Goal: Task Accomplishment & Management: Manage account settings

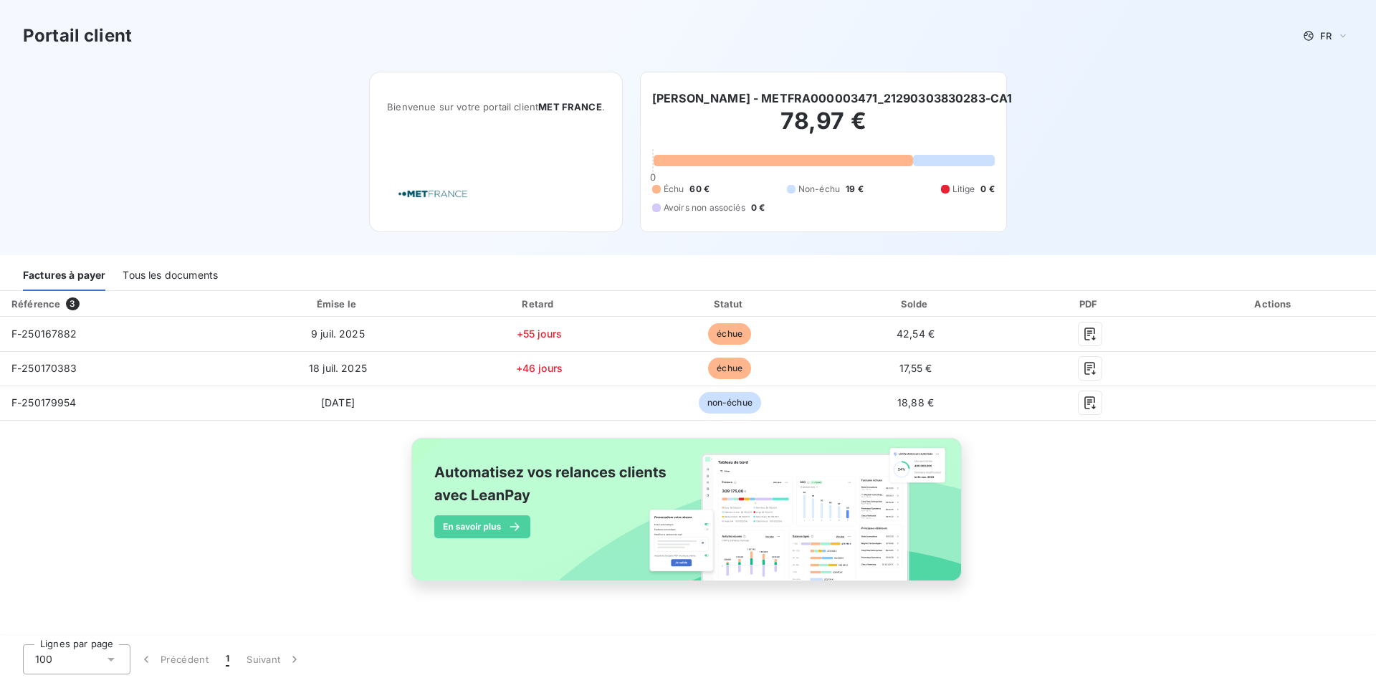
click at [80, 273] on div "Factures à payer" at bounding box center [64, 276] width 82 height 30
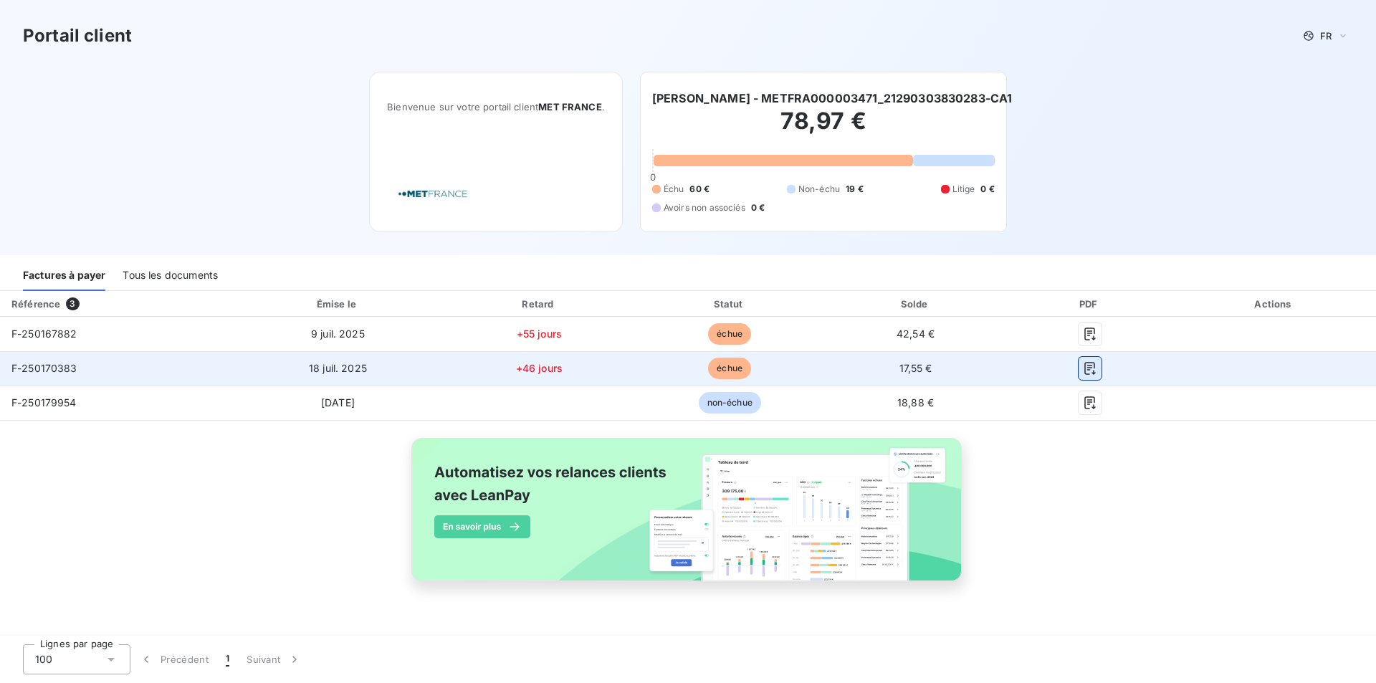
click at [1086, 366] on icon "button" at bounding box center [1090, 368] width 14 height 14
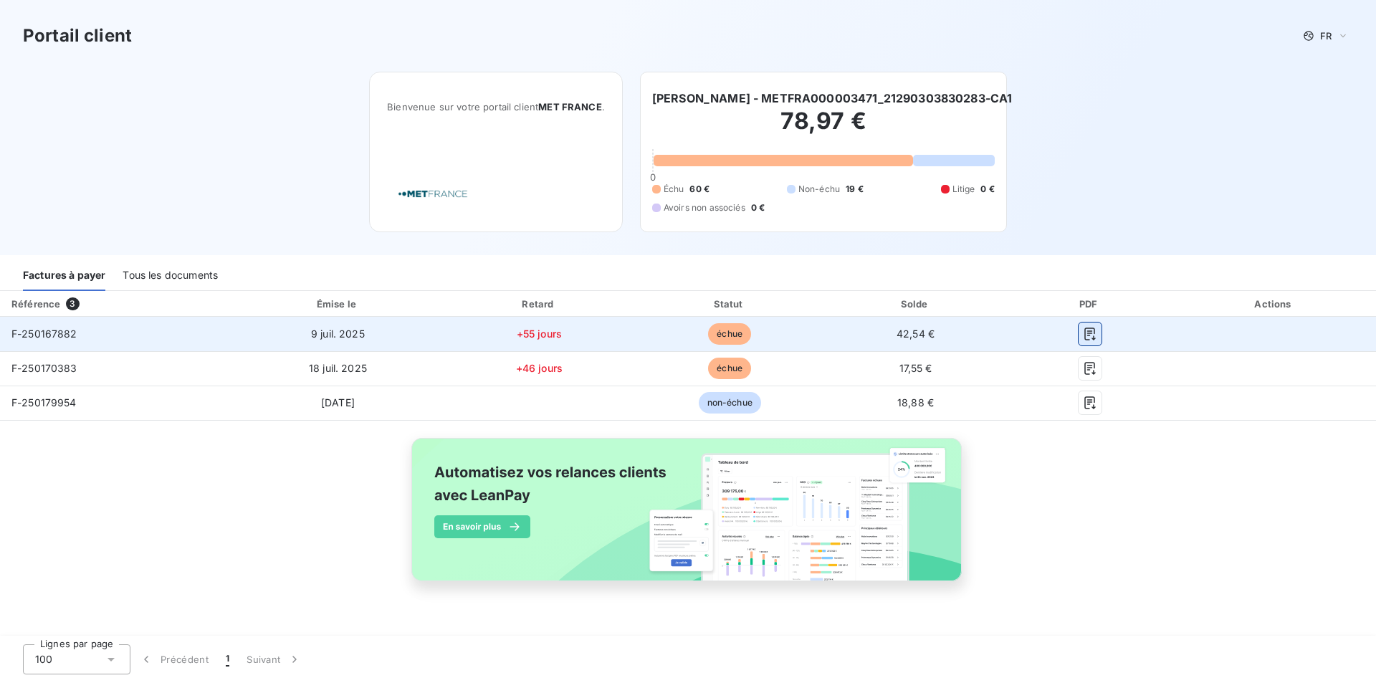
click at [1087, 340] on icon "button" at bounding box center [1090, 334] width 14 height 14
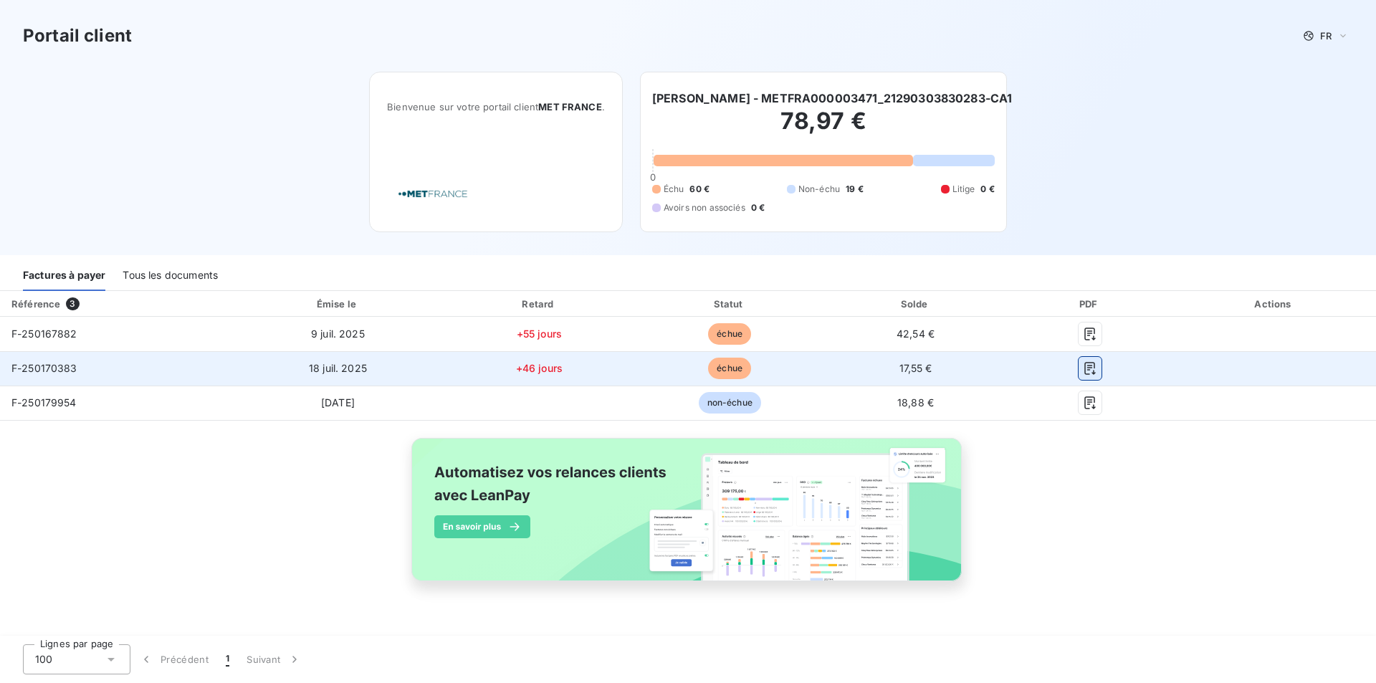
click at [1093, 372] on icon "button" at bounding box center [1090, 368] width 14 height 14
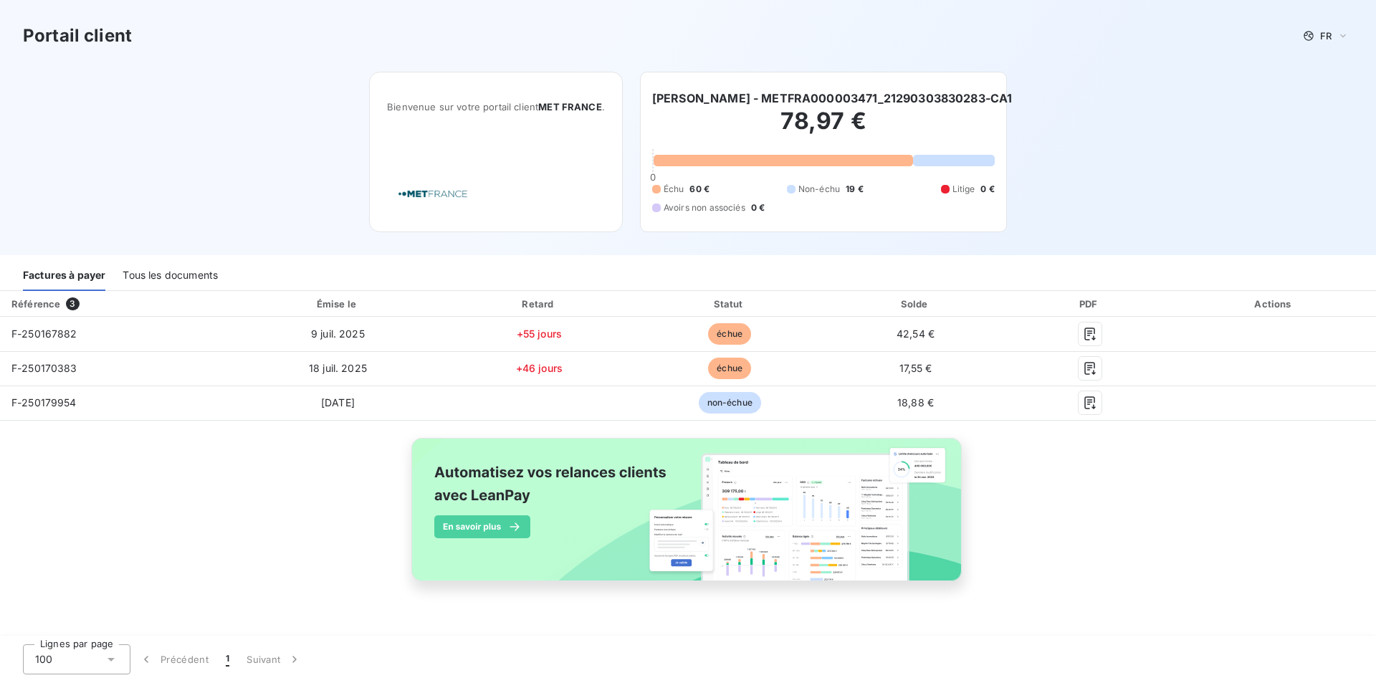
click at [1204, 533] on div "Référence 3 Émise le Retard Statut Solde PDF Actions F-250167882 [DATE] +55 jou…" at bounding box center [688, 452] width 1376 height 323
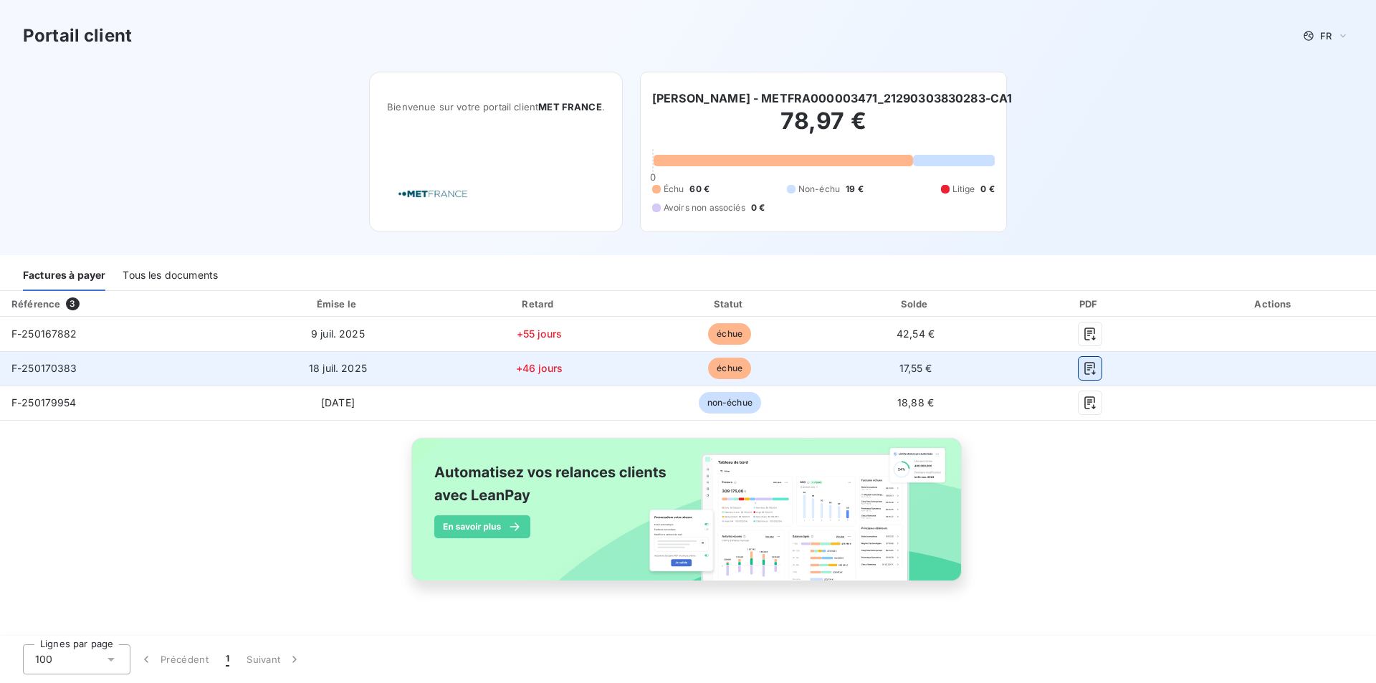
click at [1093, 366] on icon "button" at bounding box center [1089, 368] width 11 height 13
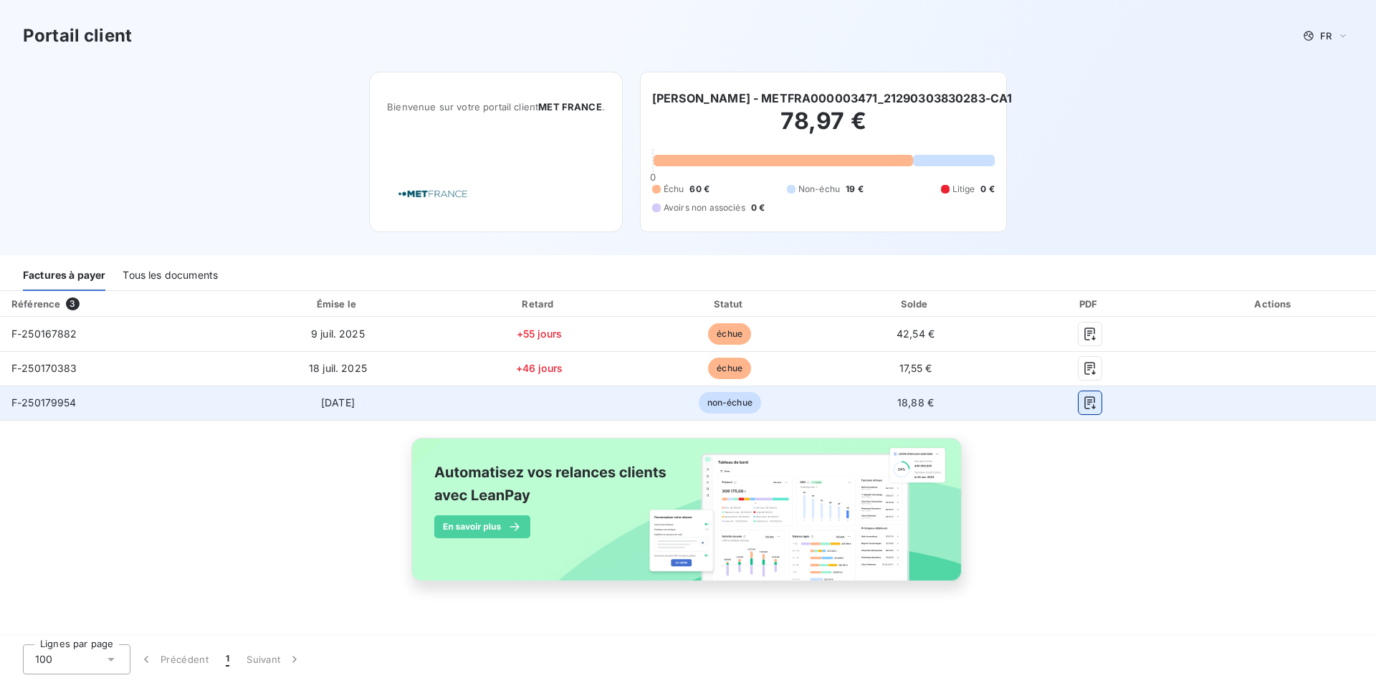
click at [1084, 406] on icon "button" at bounding box center [1089, 402] width 11 height 13
